Goal: Information Seeking & Learning: Understand process/instructions

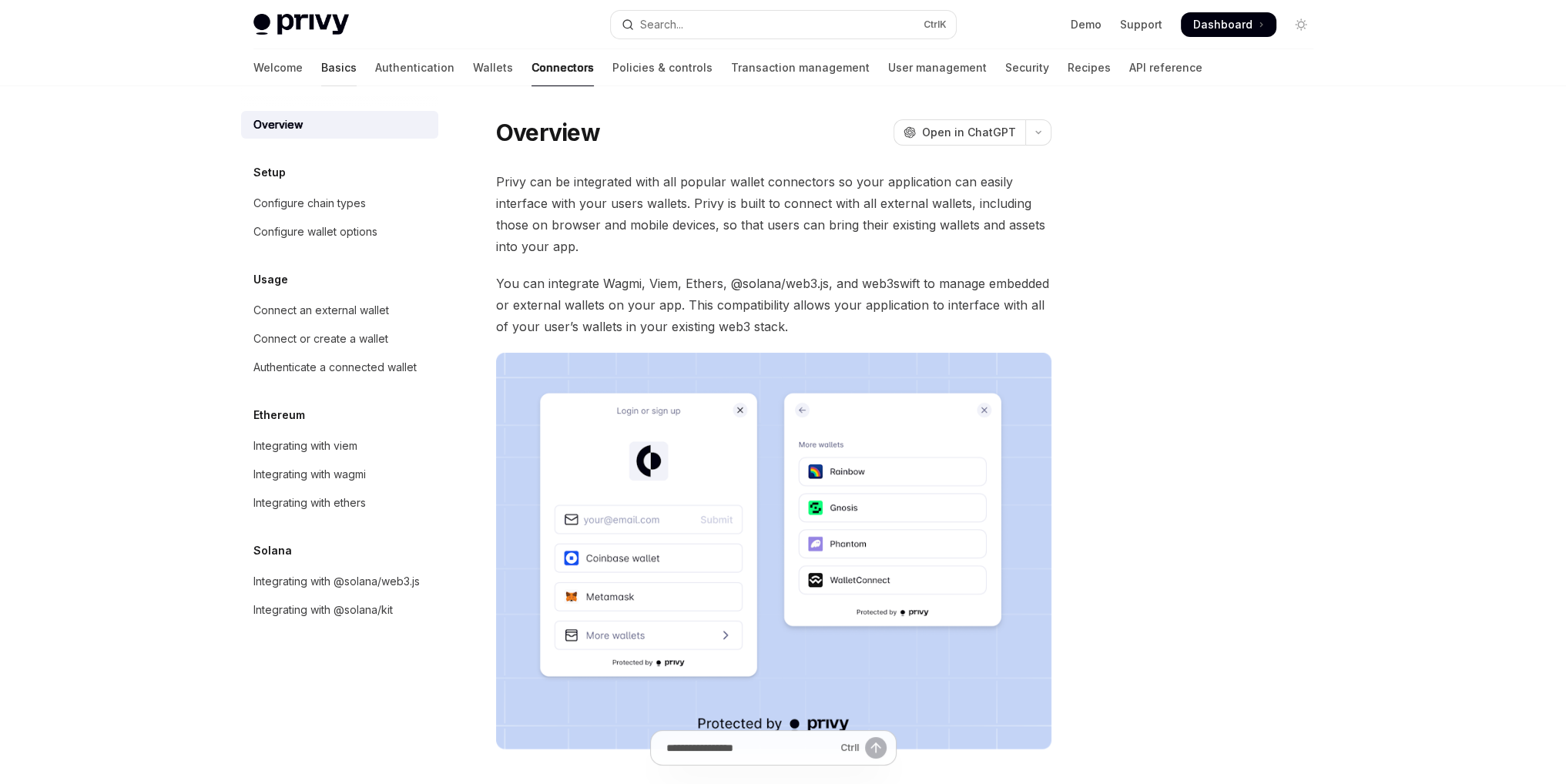
click at [321, 65] on link "Basics" at bounding box center [338, 68] width 35 height 37
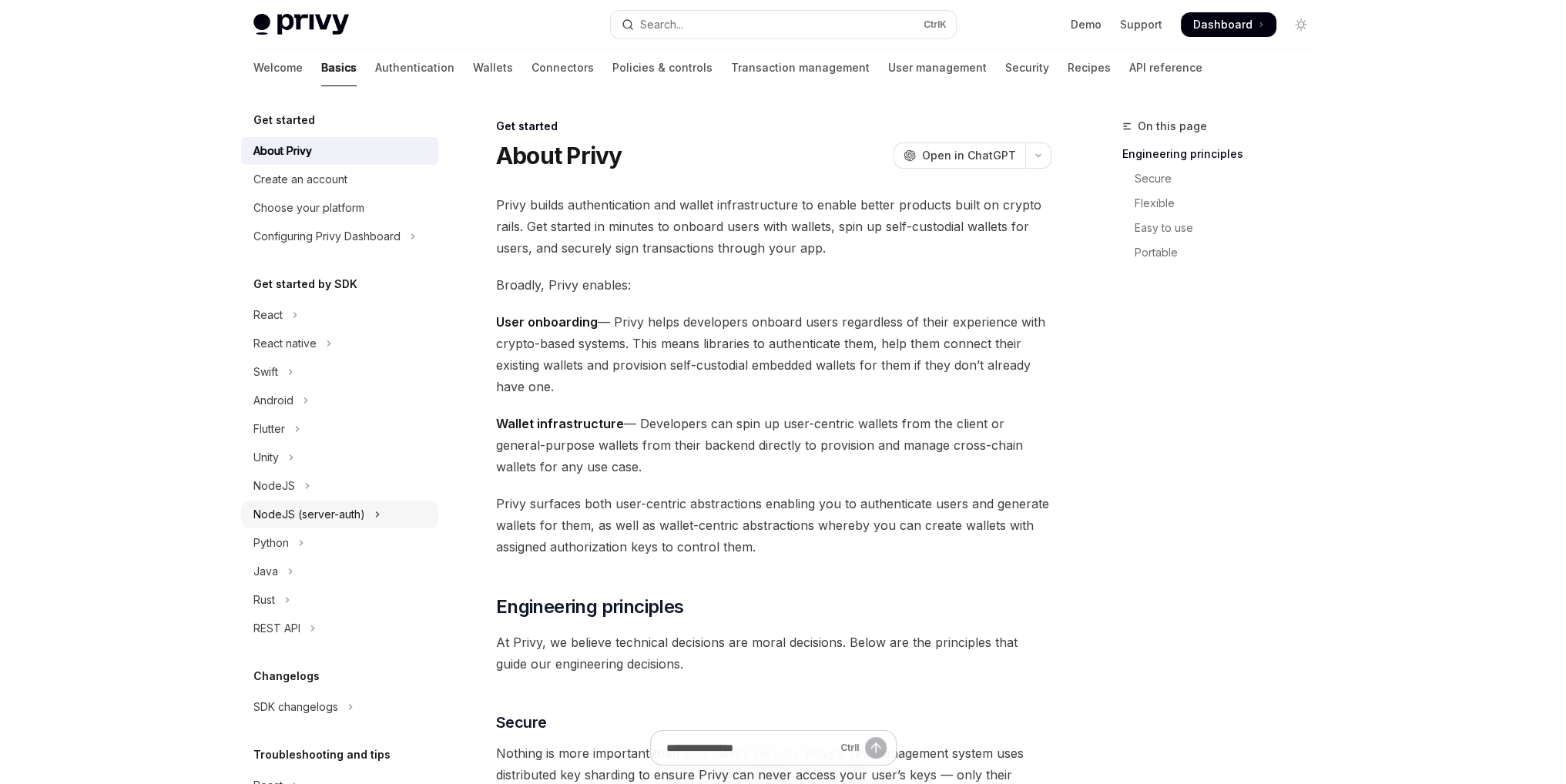
click at [325, 516] on div "NodeJS (server-auth)" at bounding box center [309, 514] width 111 height 19
type textarea "*"
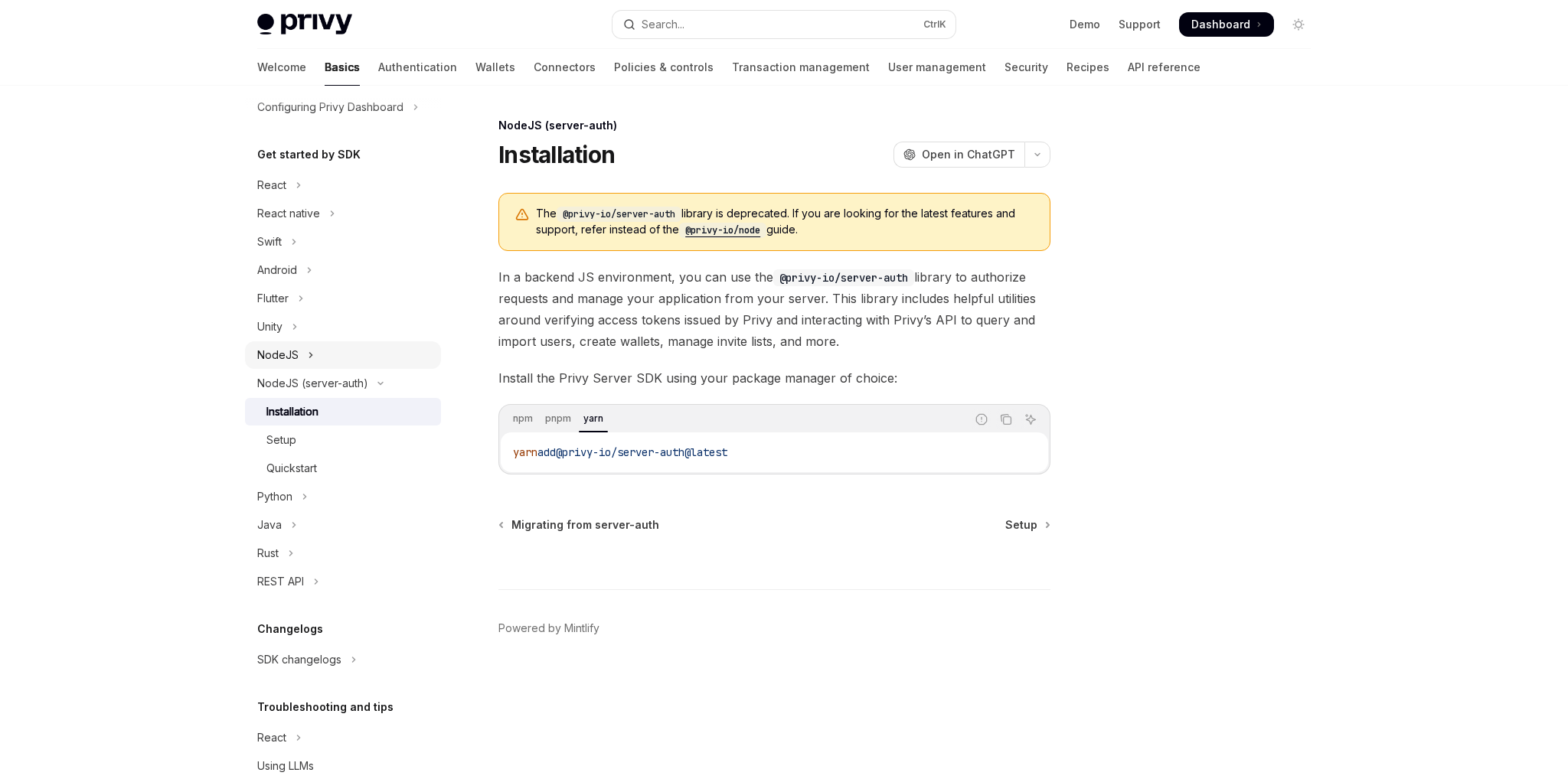
scroll to position [153, 0]
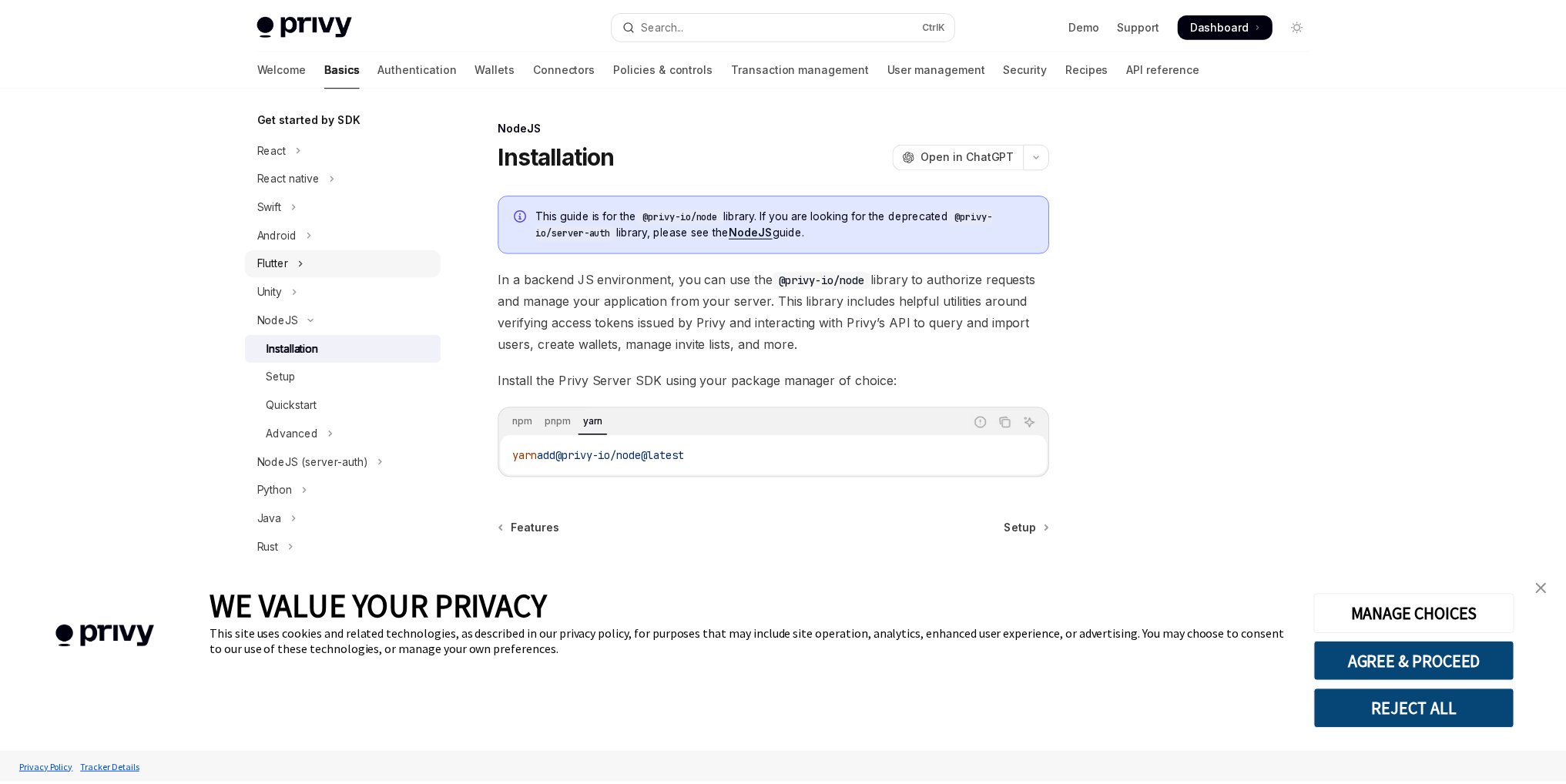
scroll to position [217, 0]
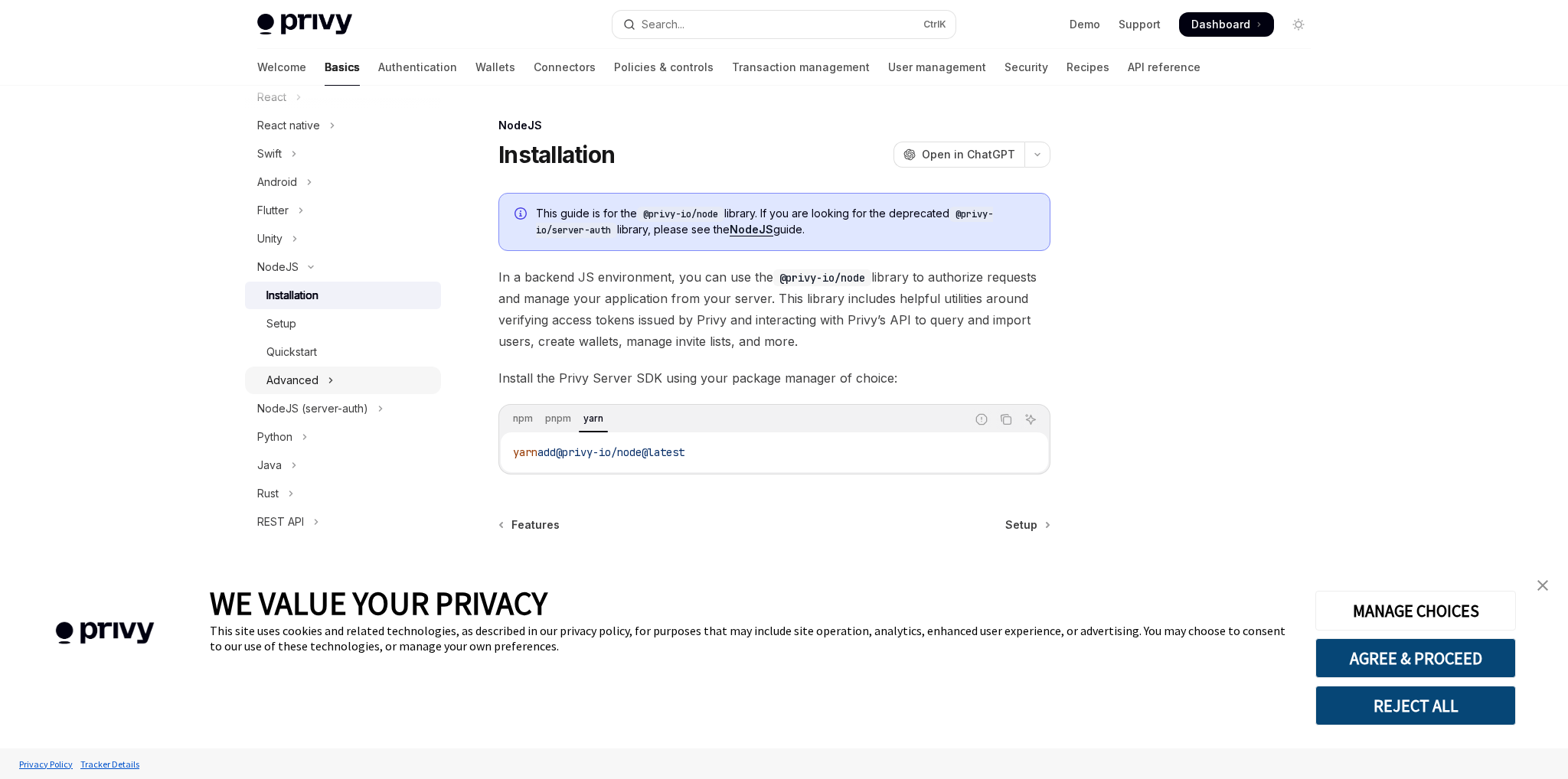
click at [323, 376] on button "Advanced" at bounding box center [343, 380] width 196 height 27
type textarea "*"
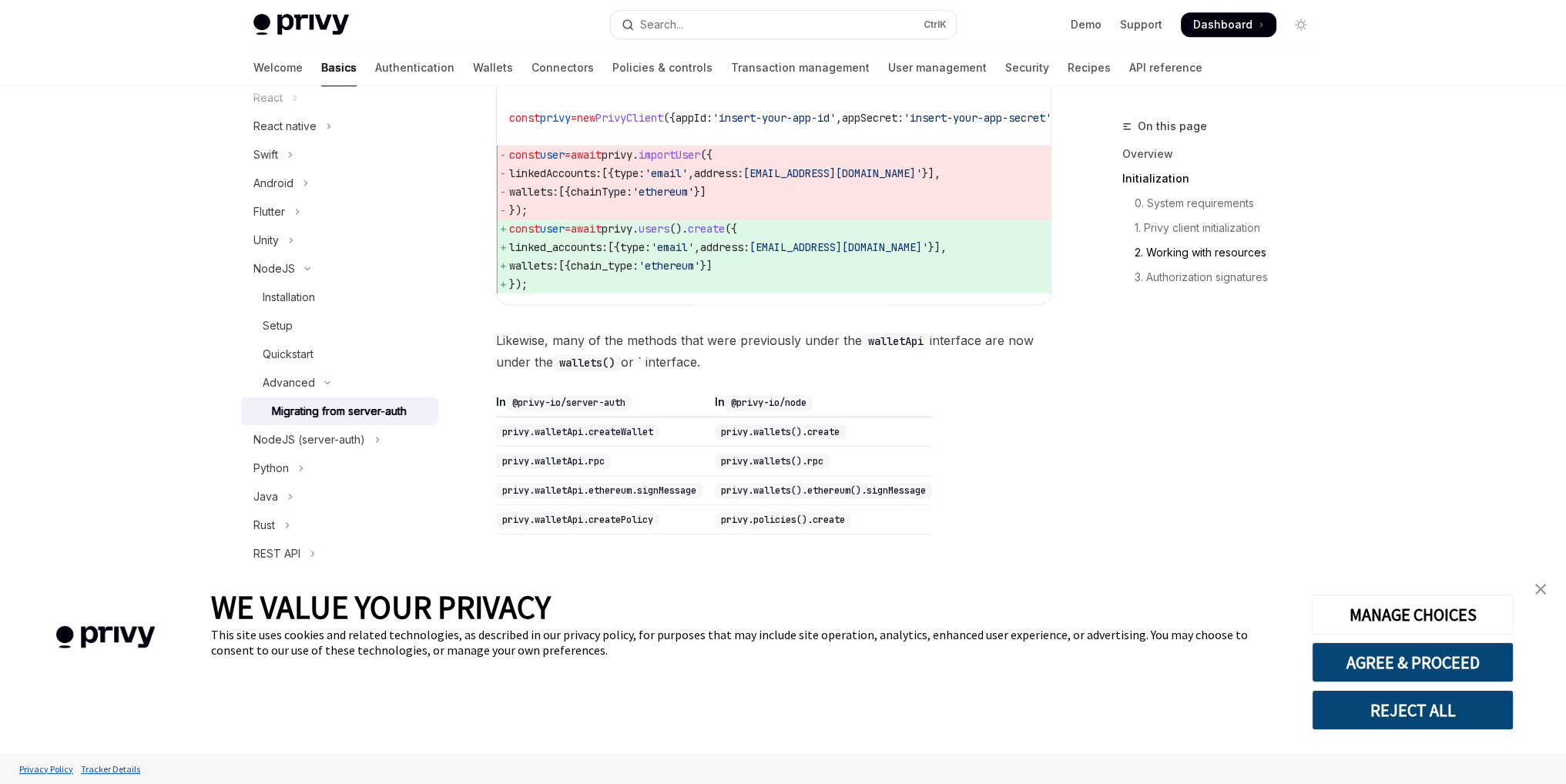
scroll to position [1694, 0]
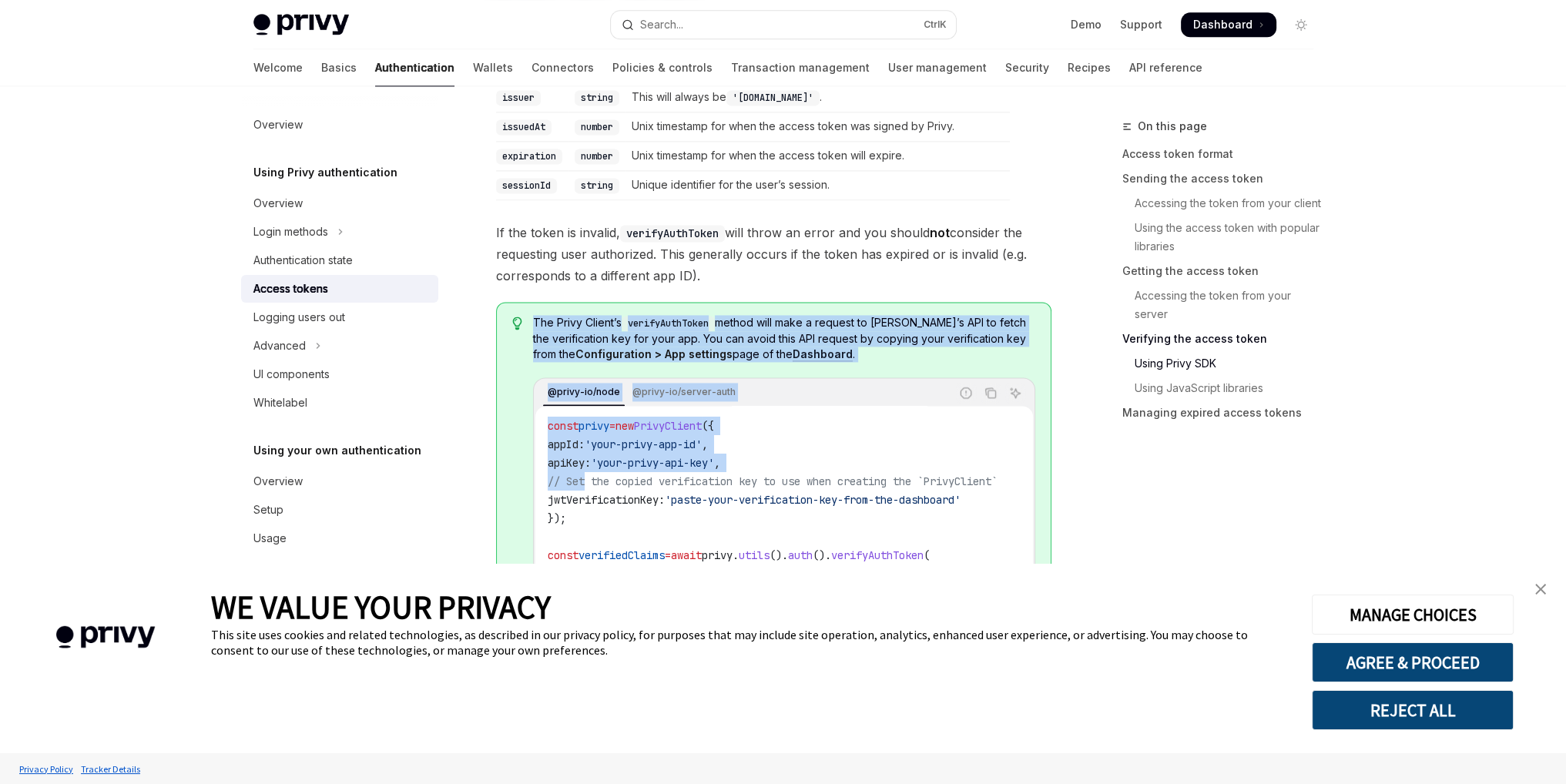
drag, startPoint x: 584, startPoint y: 487, endPoint x: 518, endPoint y: 496, distance: 66.6
click at [518, 496] on div "The Privy Client’s verifyAuthToken method will make a request to [PERSON_NAME]’…" at bounding box center [773, 477] width 556 height 350
click at [703, 459] on span "'your-privy-api-key'" at bounding box center [652, 463] width 123 height 14
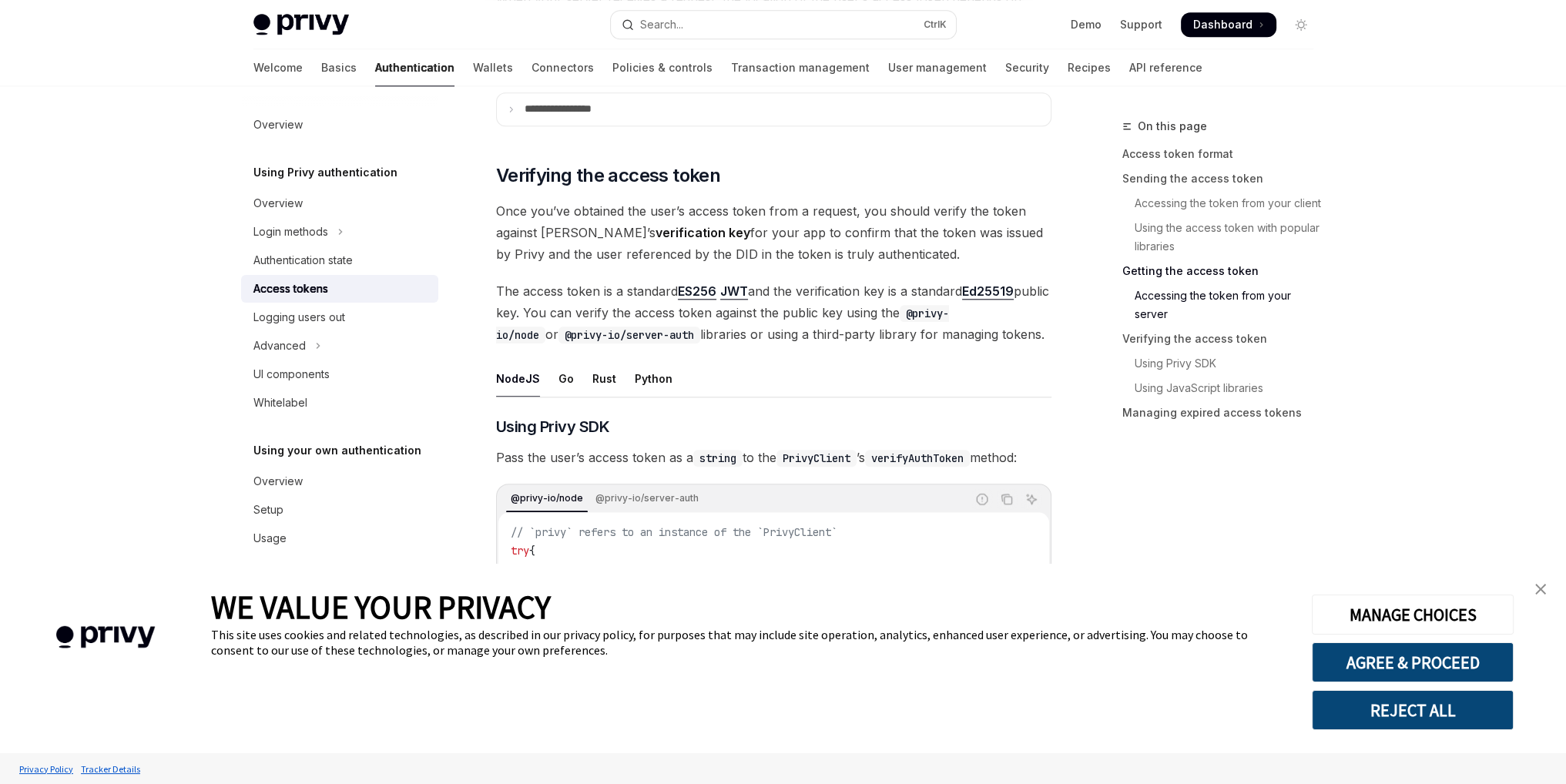
scroll to position [2105, 0]
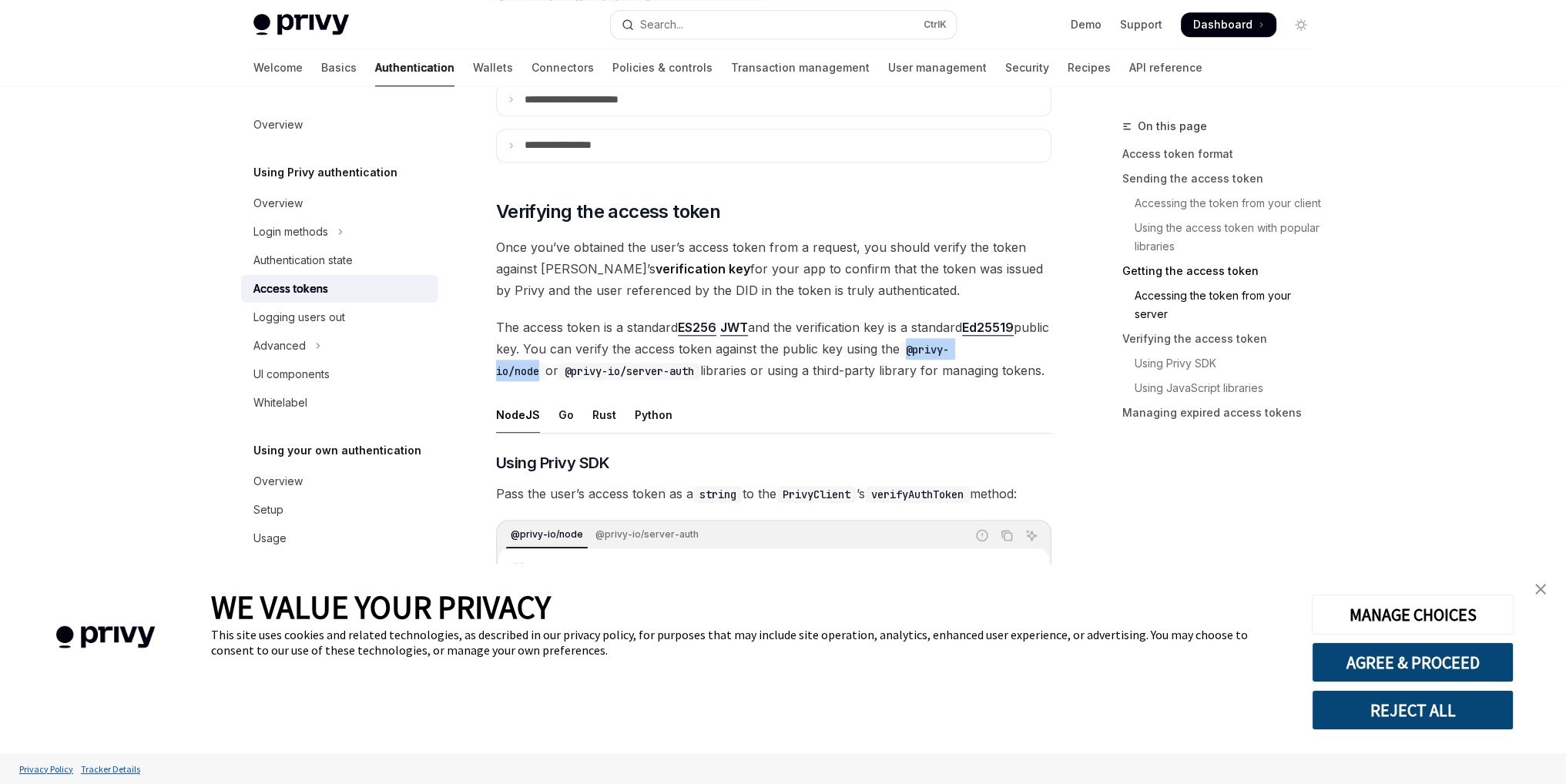
drag, startPoint x: 946, startPoint y: 344, endPoint x: 1039, endPoint y: 345, distance: 93.0
click at [949, 345] on code "@privy-io/node" at bounding box center [722, 360] width 453 height 39
copy code "@privy-io/node"
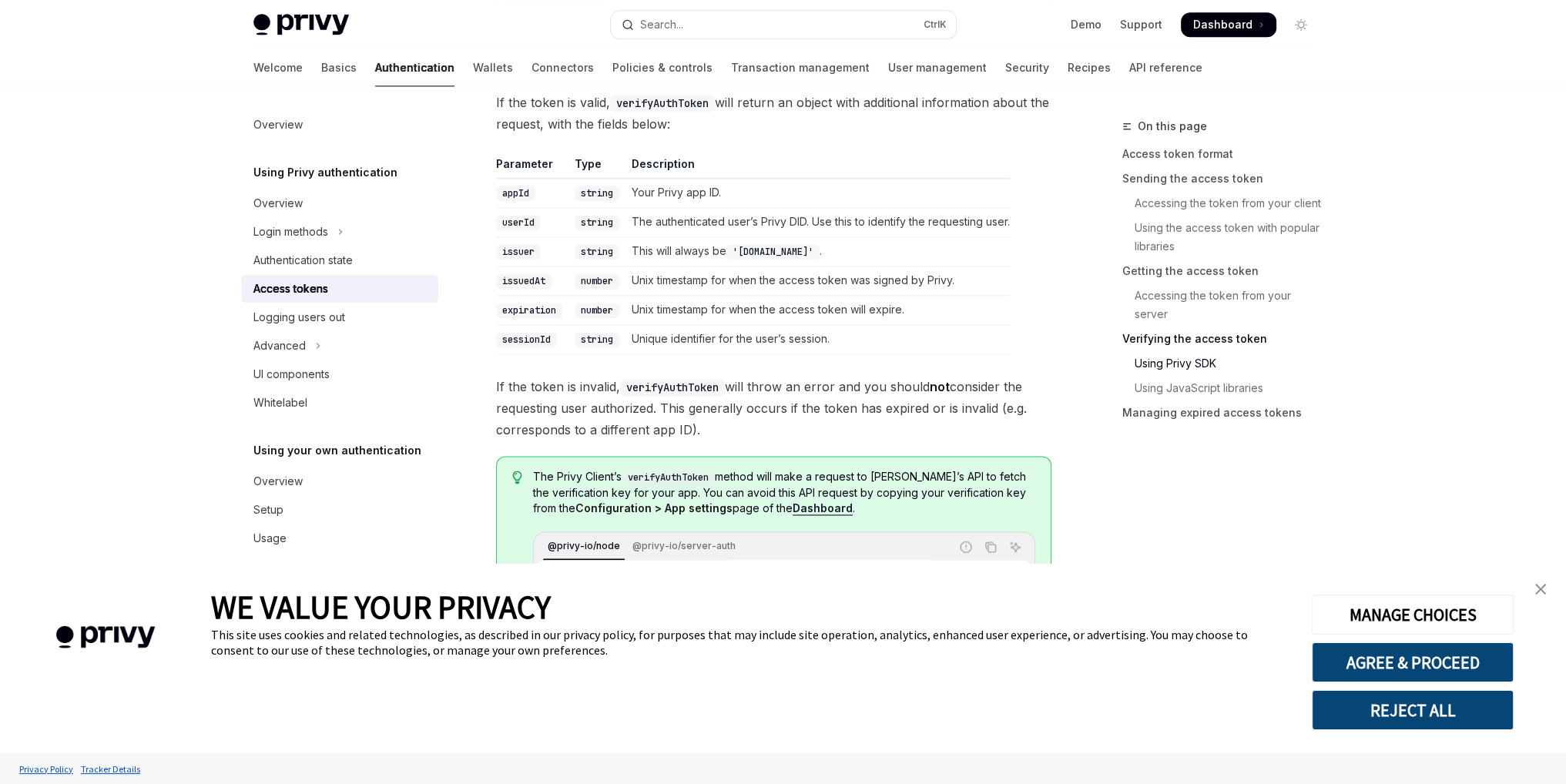
scroll to position [3029, 0]
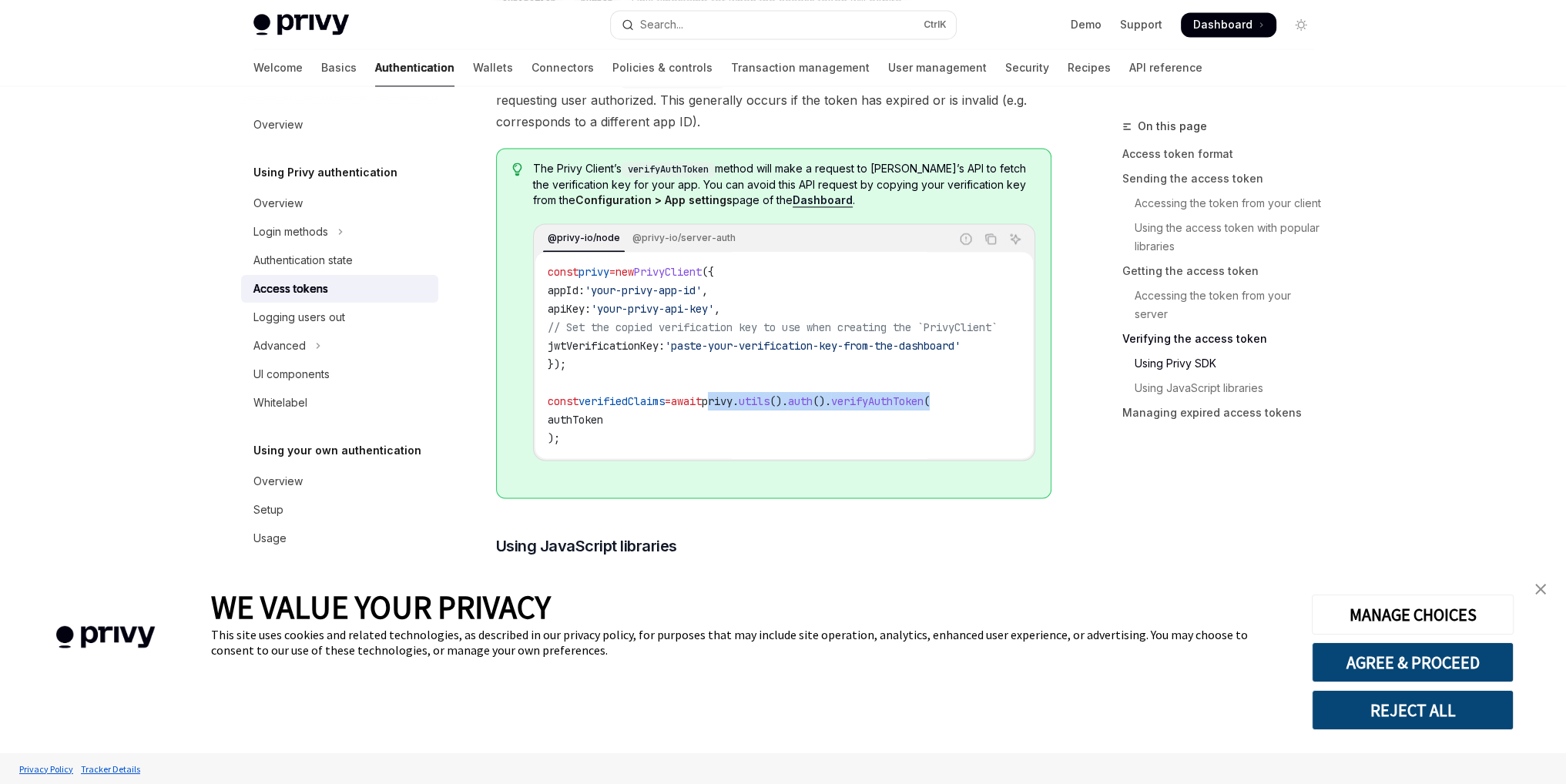
drag, startPoint x: 736, startPoint y: 404, endPoint x: 974, endPoint y: 398, distance: 238.1
click at [974, 398] on code "const privy = new PrivyClient ({ appId: 'your-privy-app-id' , apiKey: 'your-pri…" at bounding box center [791, 355] width 487 height 185
drag, startPoint x: 571, startPoint y: 442, endPoint x: 547, endPoint y: 407, distance: 42.4
click at [548, 407] on code "const privy = new PrivyClient ({ appId: 'your-privy-app-id' , apiKey: 'your-pri…" at bounding box center [791, 355] width 487 height 185
copy code "const verifiedClaims = await privy . utils (). auth (). verifyAuthToken ( authT…"
